Goal: Information Seeking & Learning: Learn about a topic

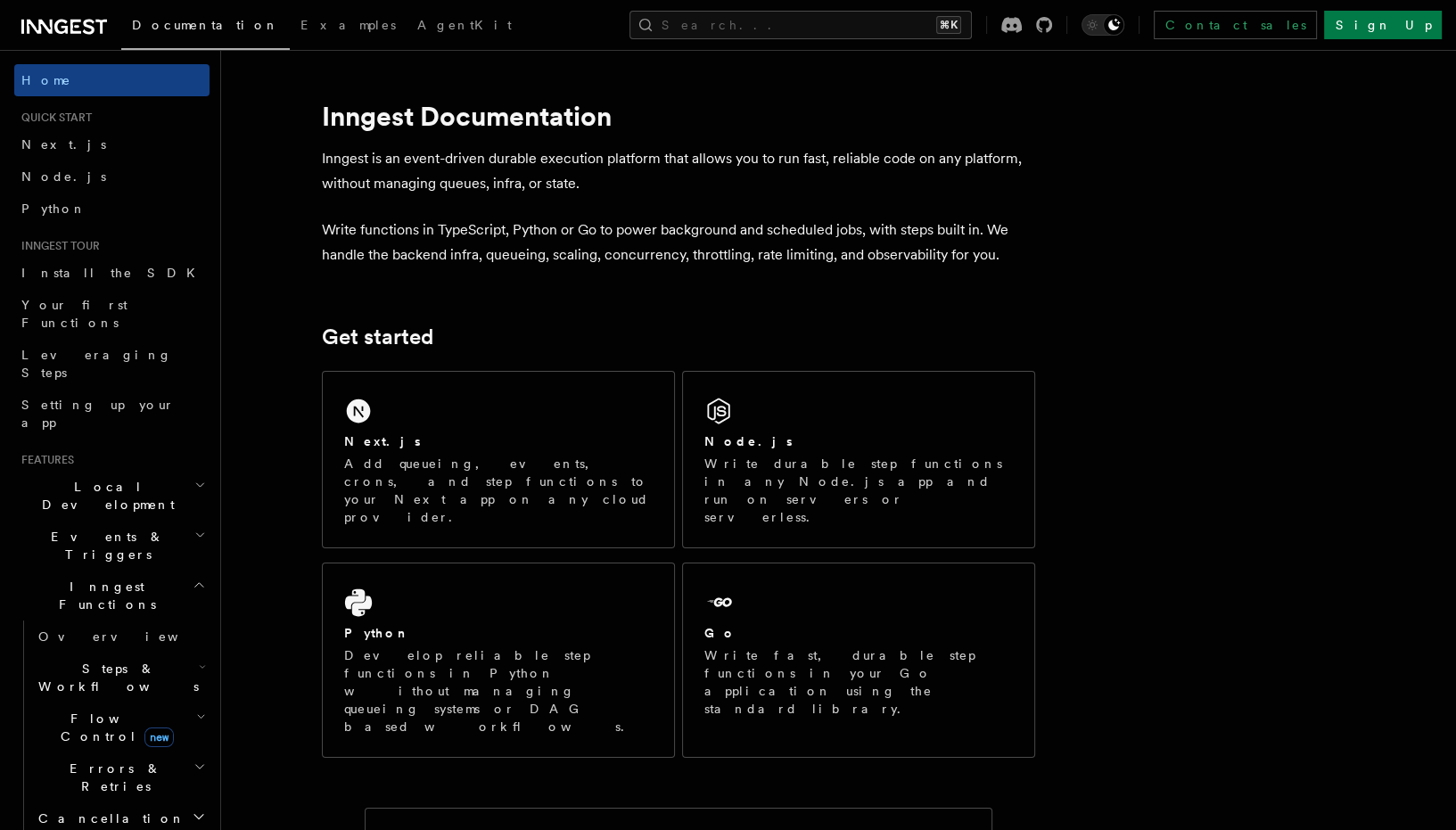
click at [92, 528] on span "Events & Triggers" at bounding box center [104, 545] width 180 height 36
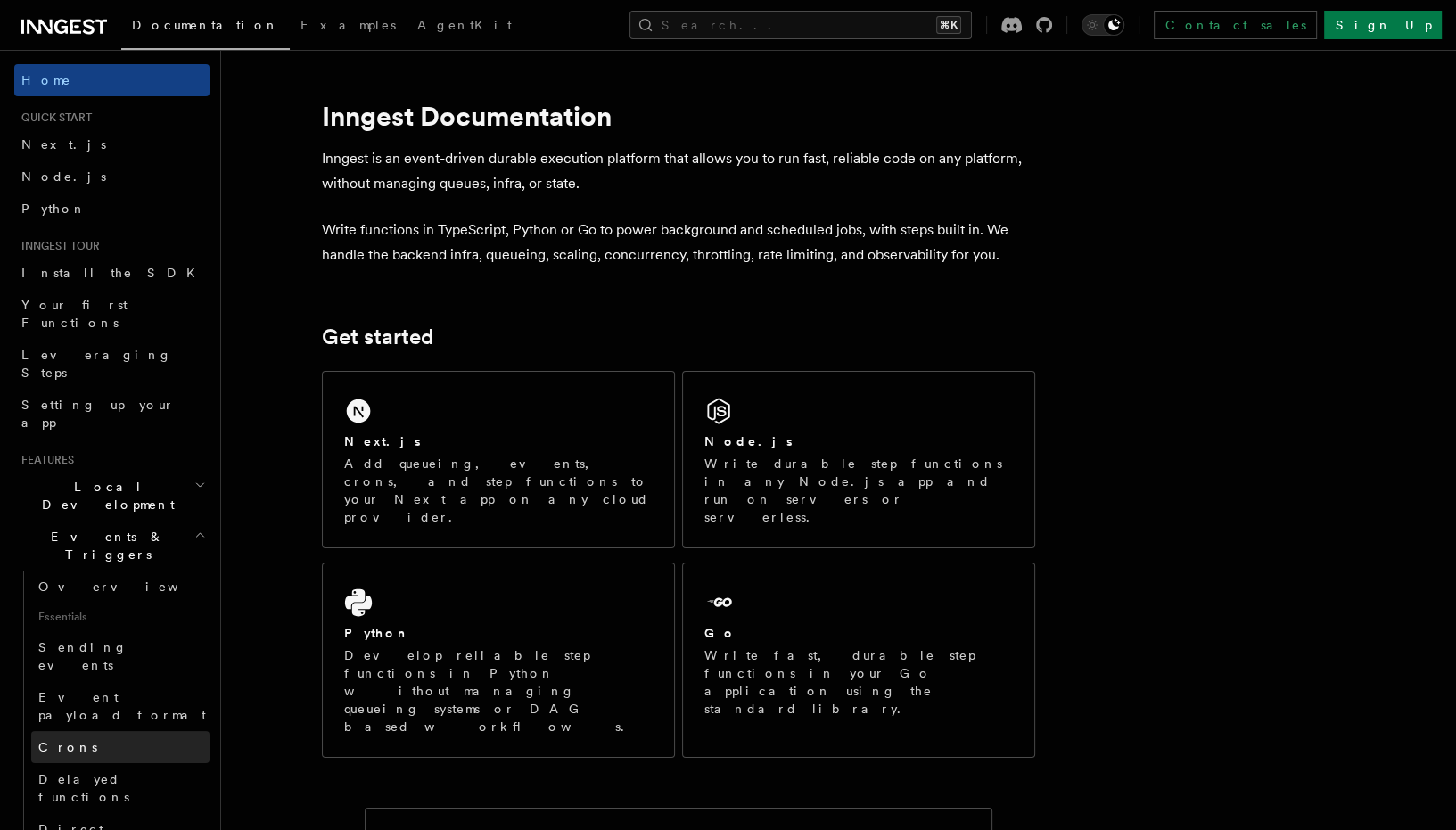
click at [58, 741] on span "Crons" at bounding box center [68, 748] width 58 height 15
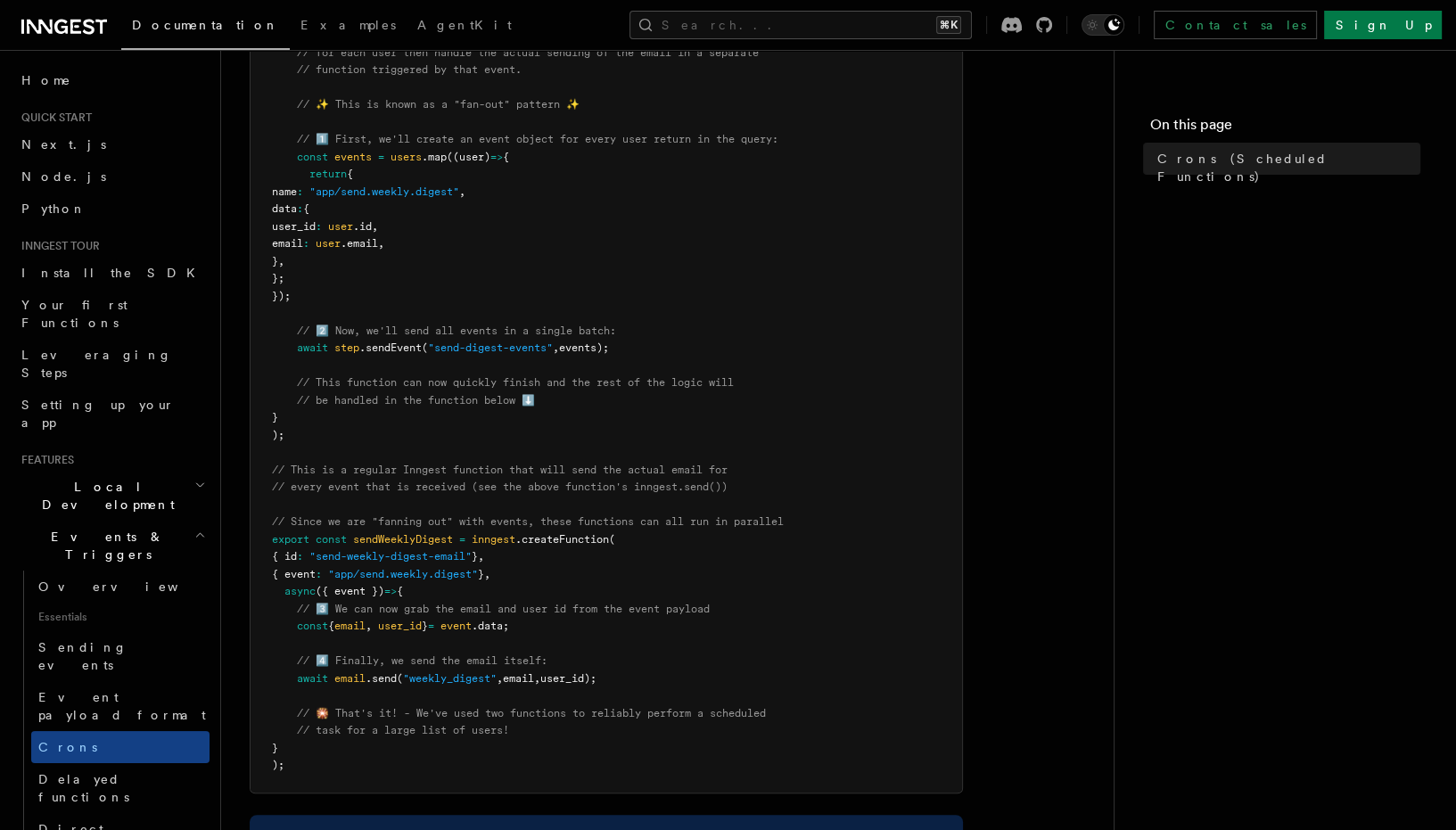
scroll to position [716, 0]
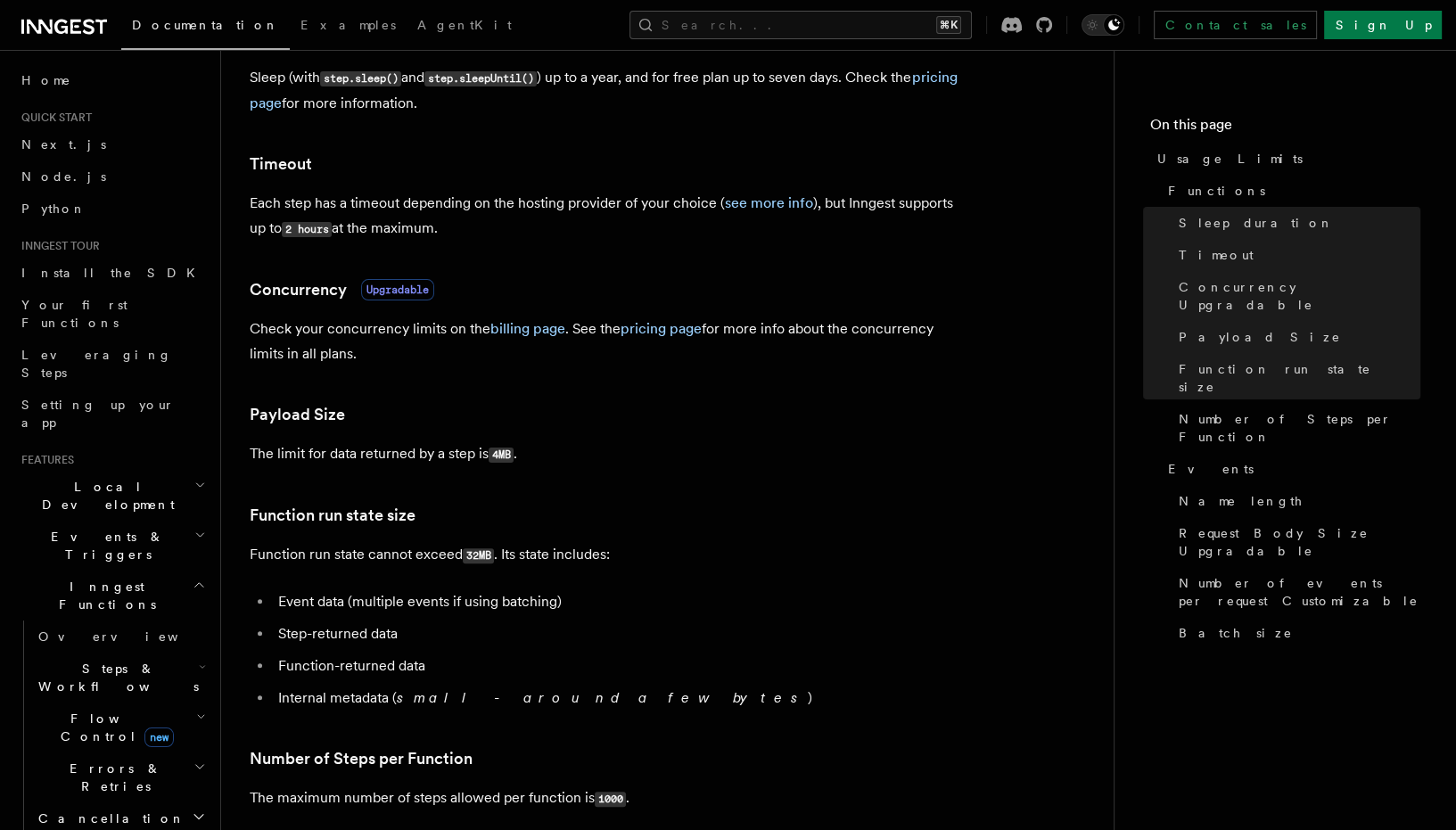
scroll to position [512, 0]
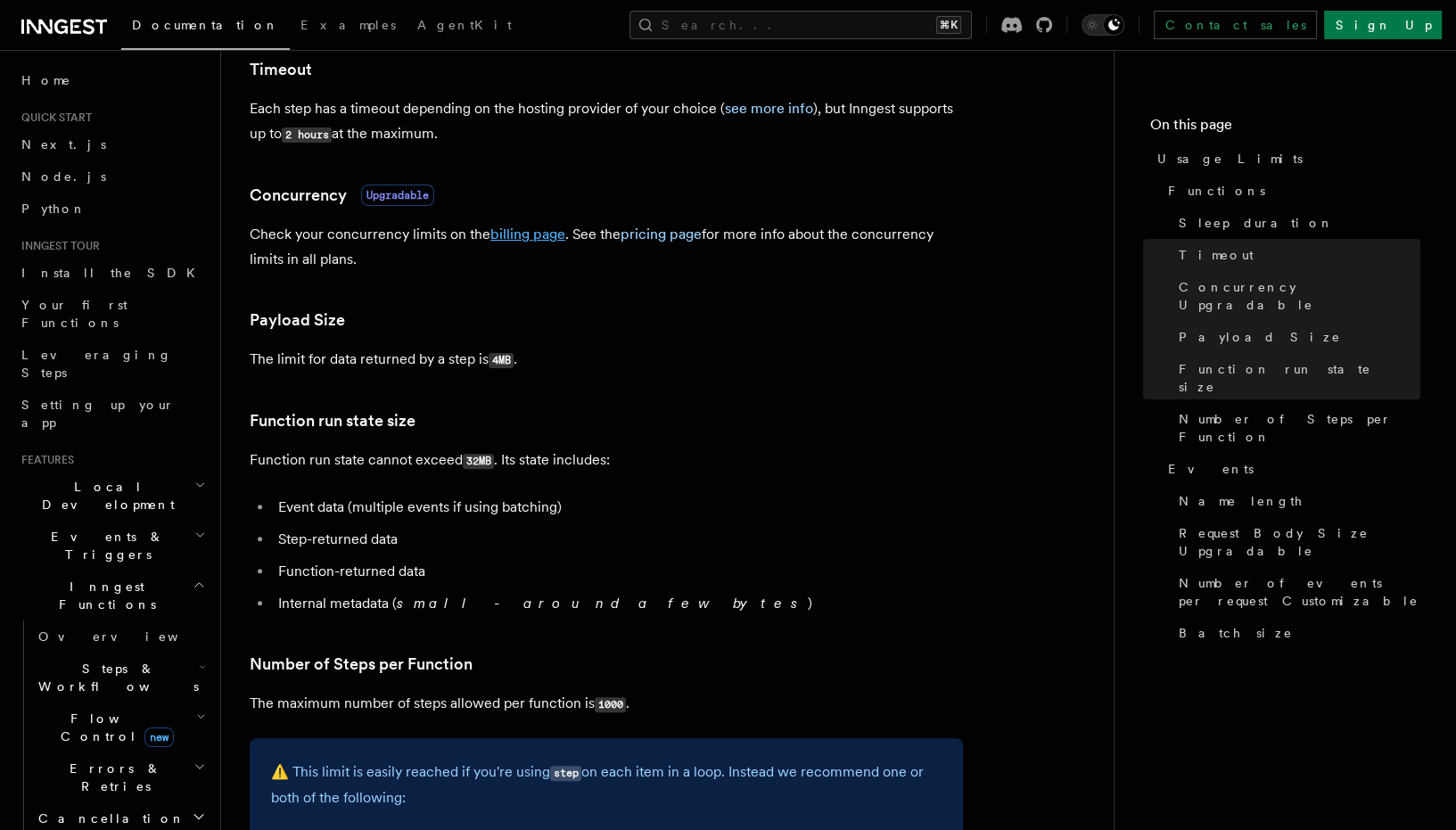
click at [496, 238] on link "billing page" at bounding box center [528, 234] width 75 height 17
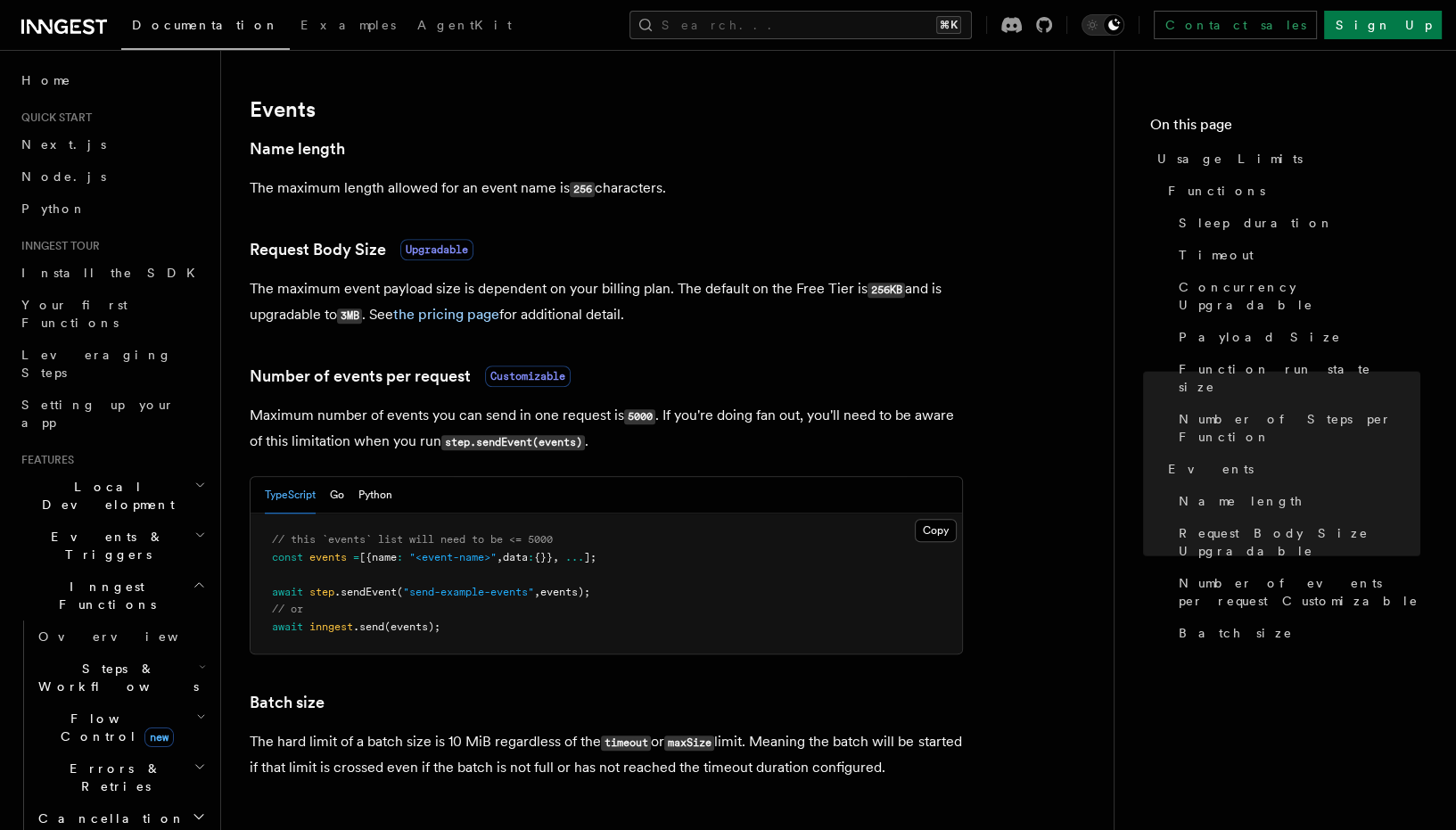
scroll to position [1415, 0]
